Goal: Information Seeking & Learning: Learn about a topic

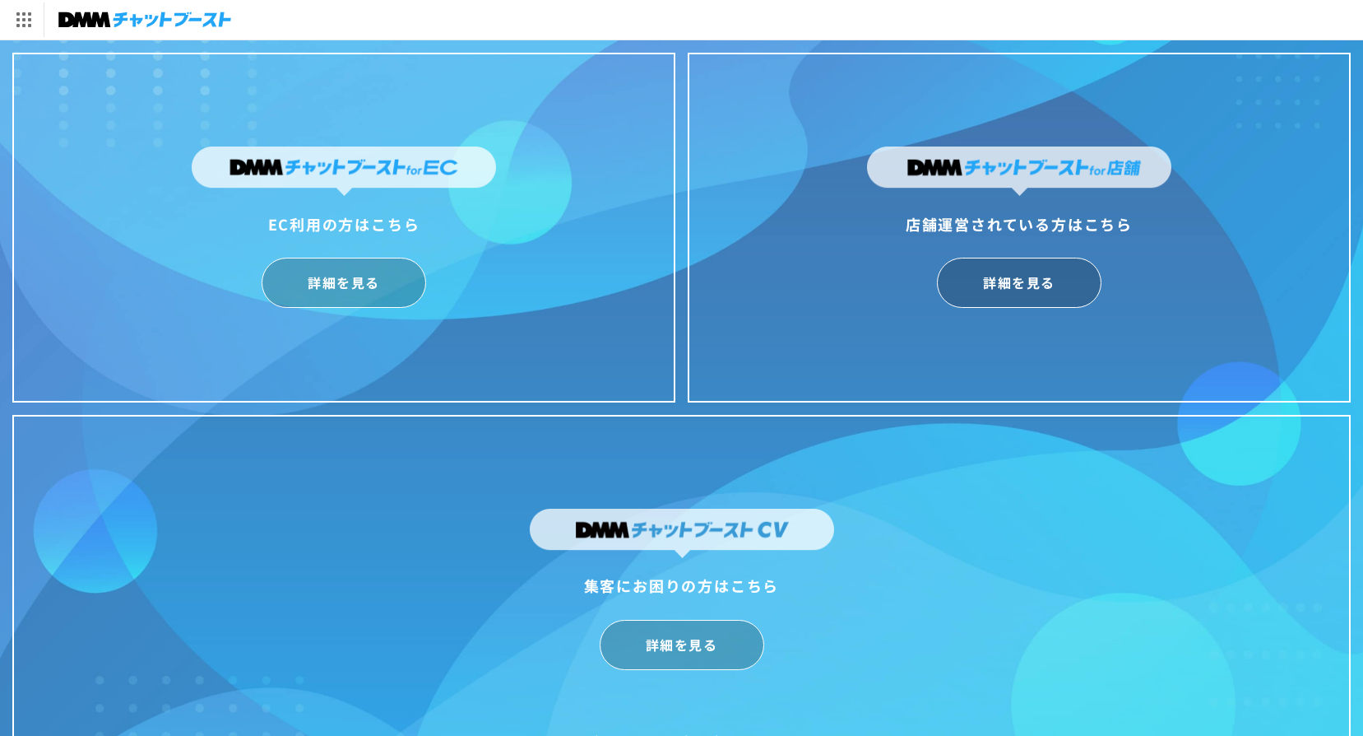
scroll to position [40, 0]
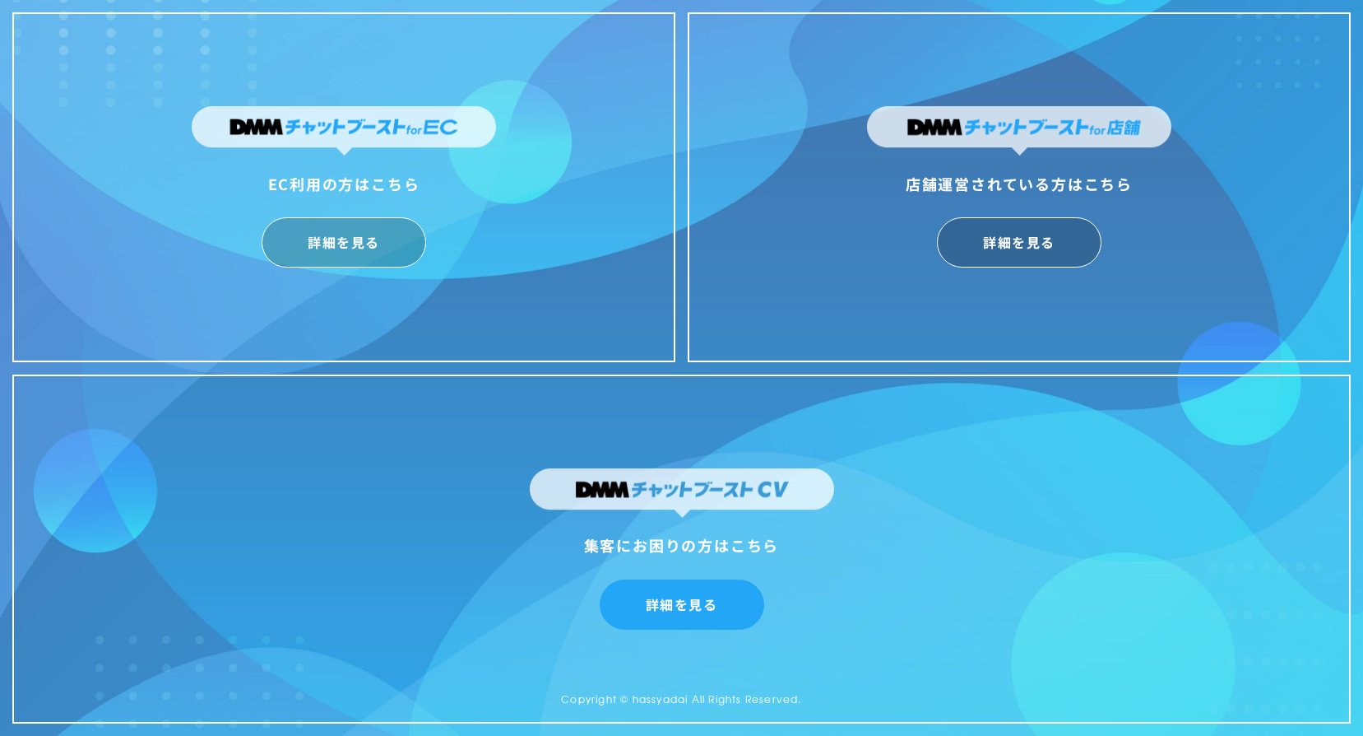
click at [708, 612] on link "詳細を見る" at bounding box center [682, 604] width 165 height 50
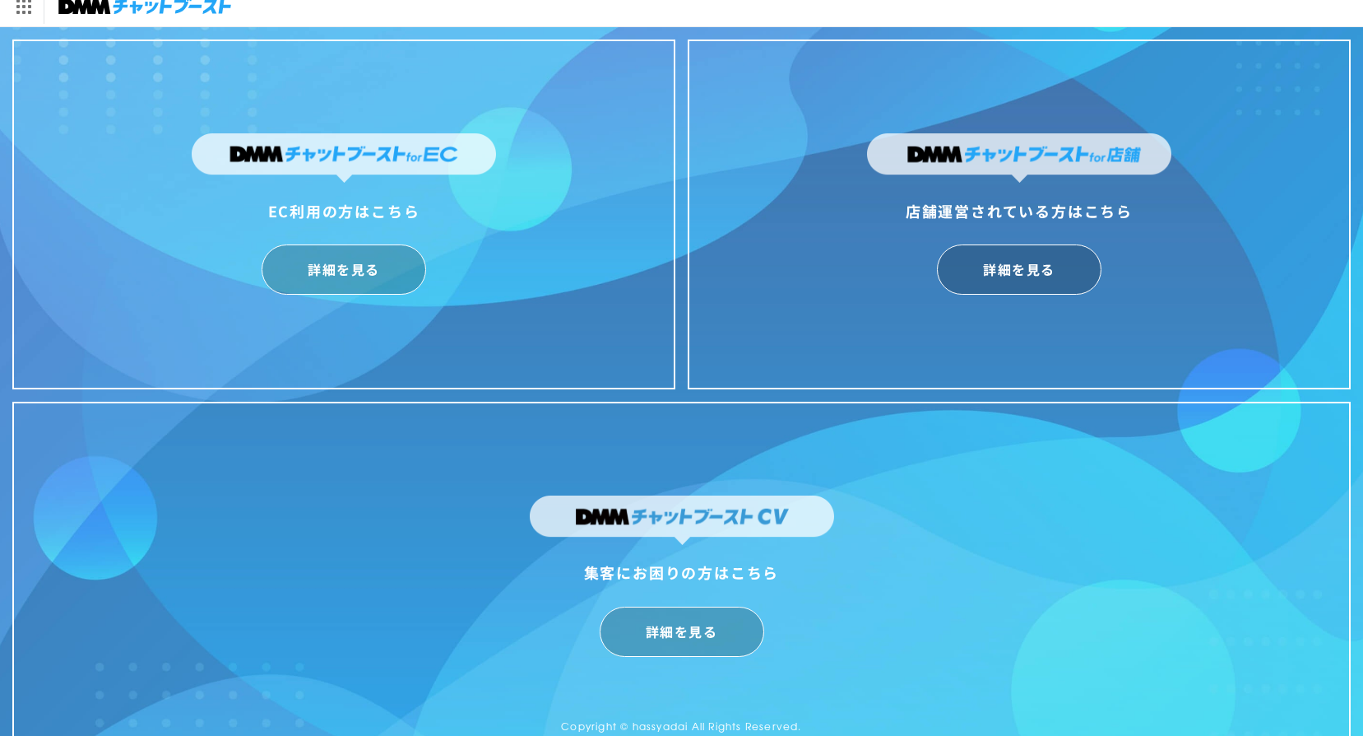
scroll to position [0, 0]
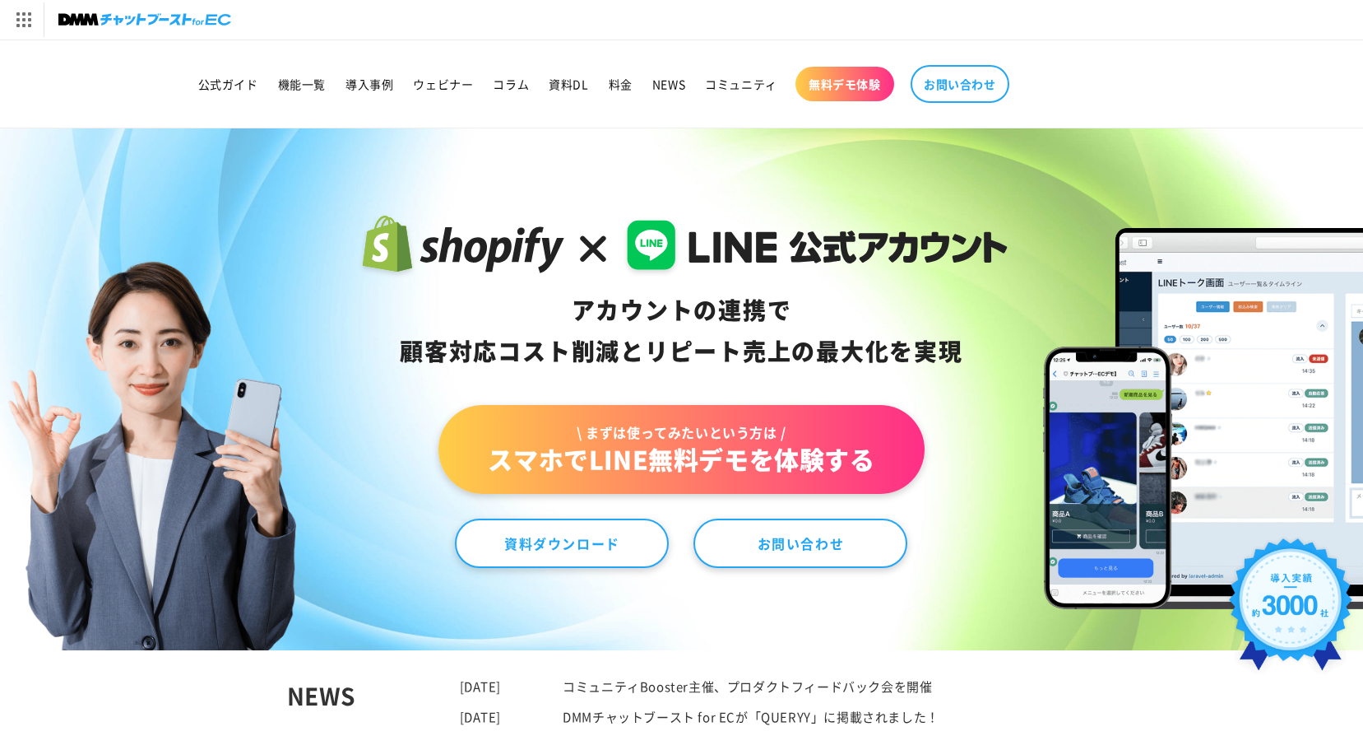
click at [320, 404] on div "アカウントの連携で 顧客対応コスト削減と リピート売上の 最大化を実現 \ まずは使ってみたいという方は / スマホでLINE無料デモを体験する 資料ダウンロ…" at bounding box center [681, 389] width 1363 height 522
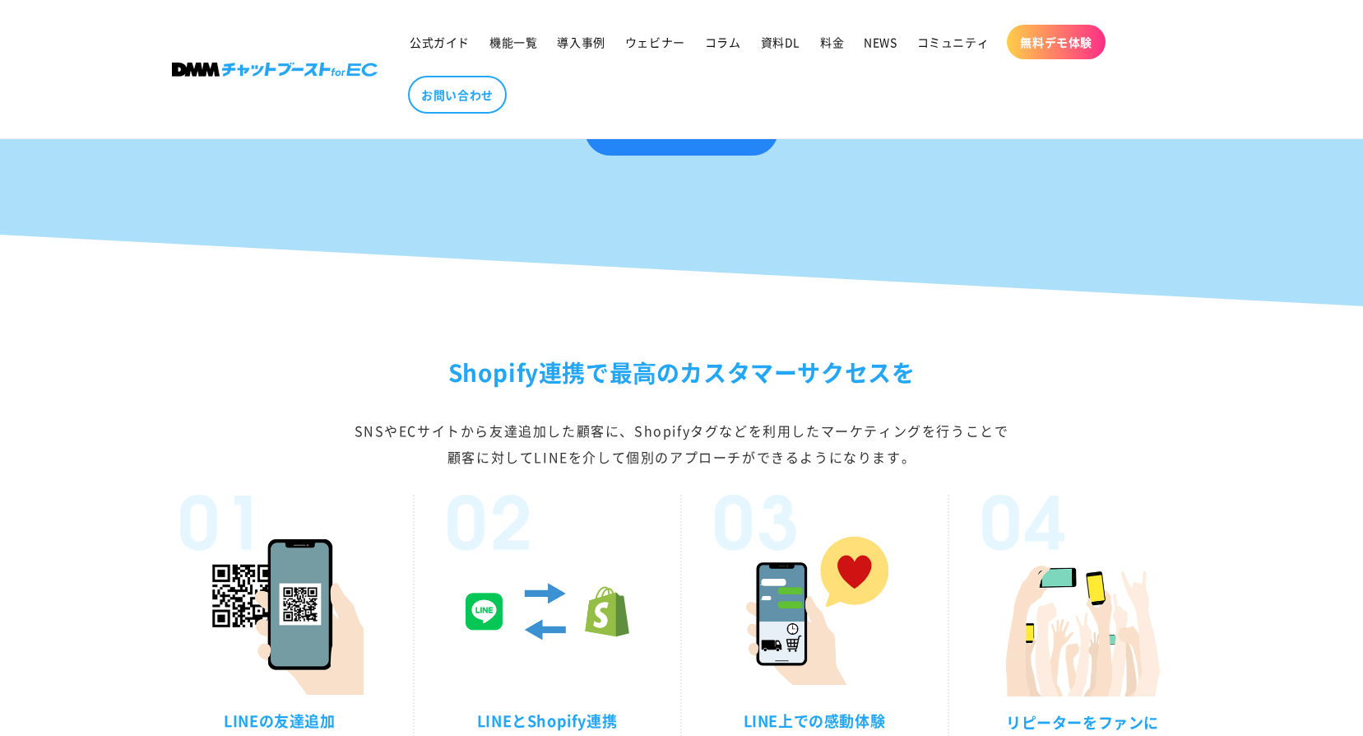
scroll to position [2551, 0]
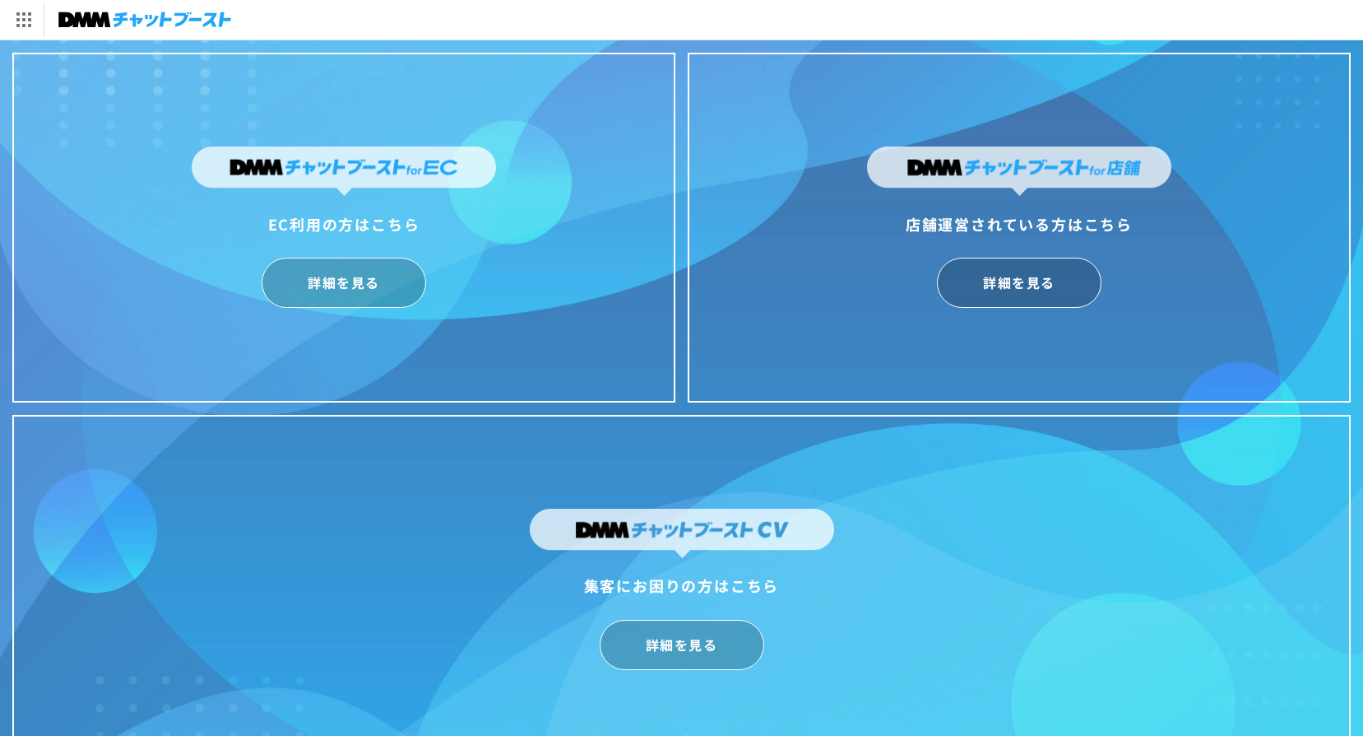
click at [331, 483] on div "集客にお困りの方はこちら 詳細を見る Copyright © hassyadai All Rights Reserved." at bounding box center [681, 590] width 1339 height 350
